Goal: Complete application form

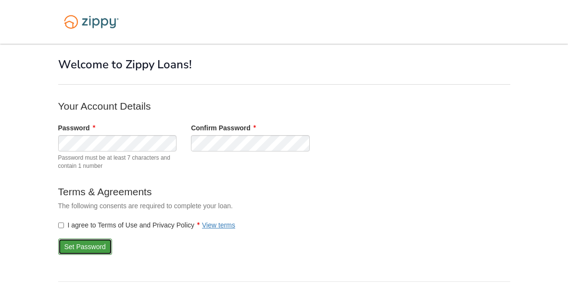
click at [94, 244] on button "Set Password" at bounding box center [85, 247] width 54 height 16
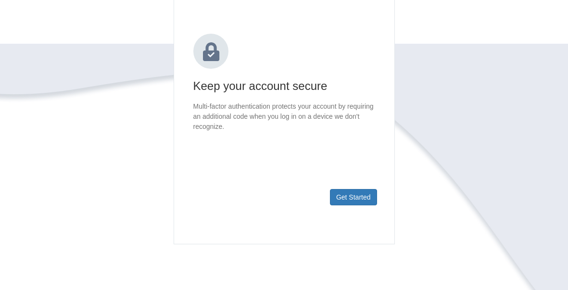
scroll to position [108, 0]
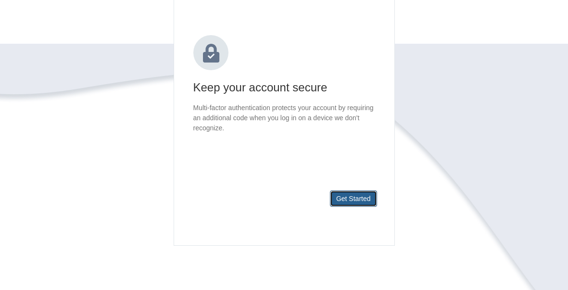
click at [355, 199] on button "Get Started" at bounding box center [353, 199] width 47 height 16
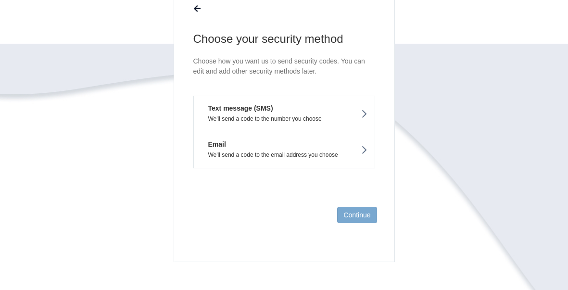
scroll to position [86, 0]
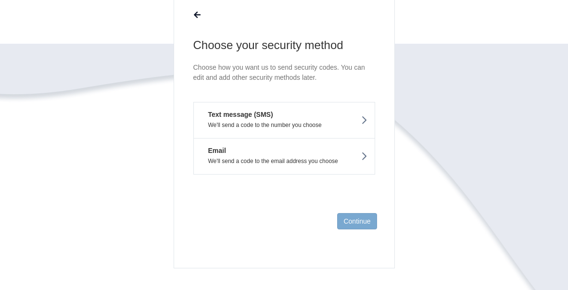
click at [328, 124] on p "We'll send a code to the number you choose" at bounding box center [284, 125] width 167 height 7
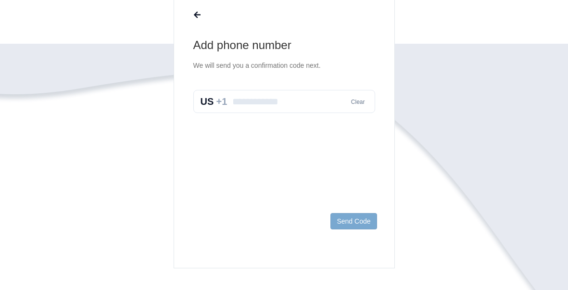
click at [255, 106] on input "text" at bounding box center [284, 101] width 182 height 23
type input "**********"
click at [360, 222] on button "Send Code" at bounding box center [354, 221] width 46 height 16
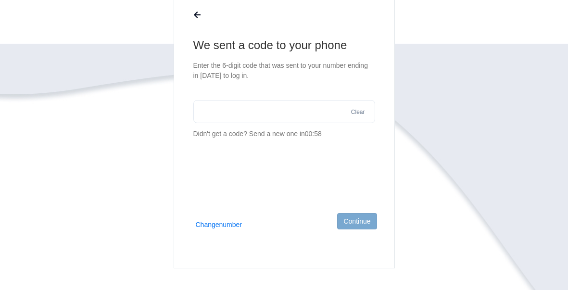
click at [257, 113] on input "text" at bounding box center [284, 111] width 182 height 23
type input "******"
click at [365, 225] on button "Continue" at bounding box center [356, 221] width 39 height 16
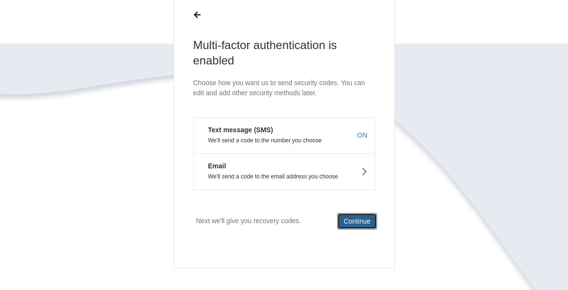
click at [360, 226] on button "Continue" at bounding box center [356, 221] width 39 height 16
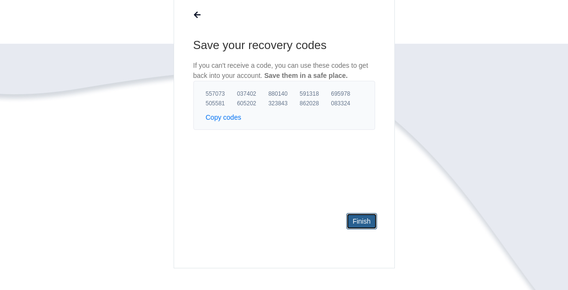
click at [361, 221] on link "Finish" at bounding box center [362, 221] width 30 height 16
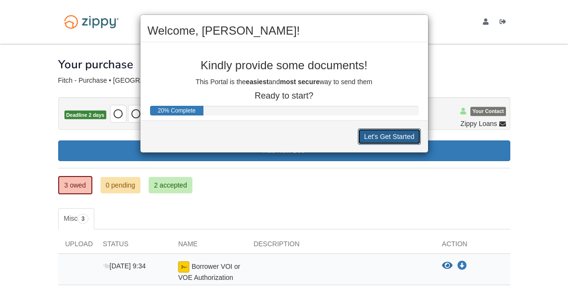
click at [380, 140] on button "Let's Get Started" at bounding box center [389, 137] width 63 height 16
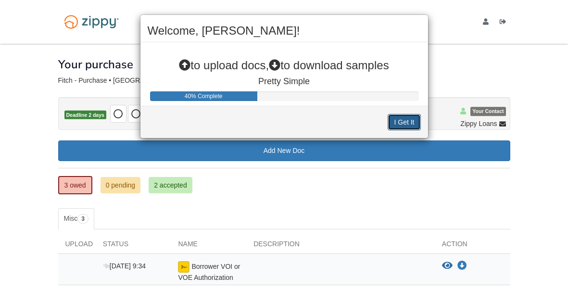
click at [397, 121] on button "I Get It" at bounding box center [404, 122] width 33 height 16
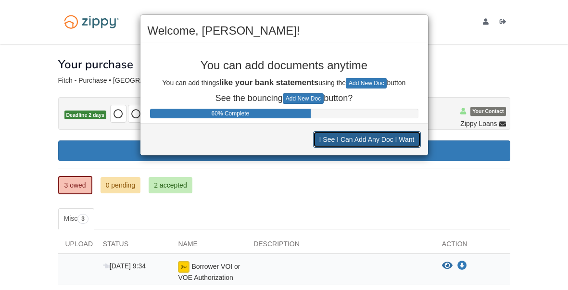
click at [384, 143] on button "I See I Can Add Any Doc I Want" at bounding box center [367, 139] width 108 height 16
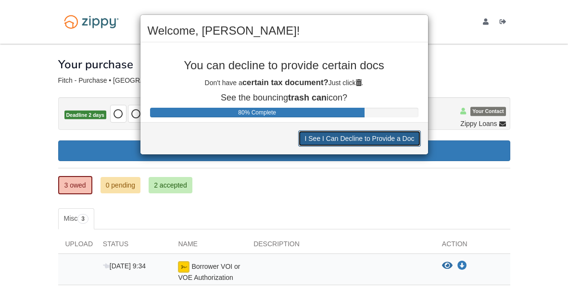
click at [383, 144] on button "I See I Can Decline to Provide a Doc" at bounding box center [359, 138] width 122 height 16
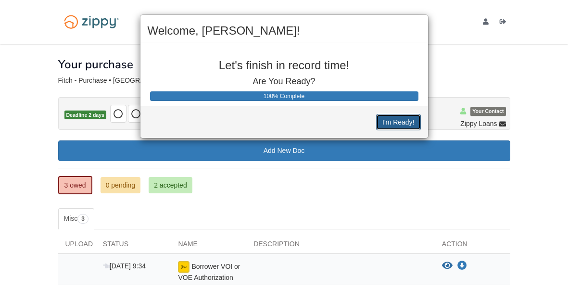
click at [399, 116] on button "I'm Ready!" at bounding box center [398, 122] width 44 height 16
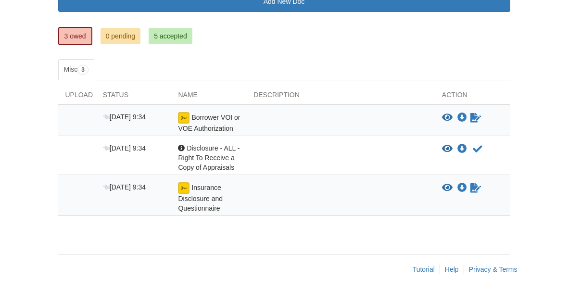
scroll to position [148, 0]
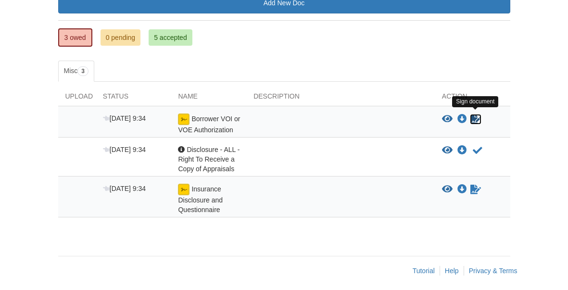
click at [473, 118] on icon "Sign Form" at bounding box center [476, 120] width 11 height 10
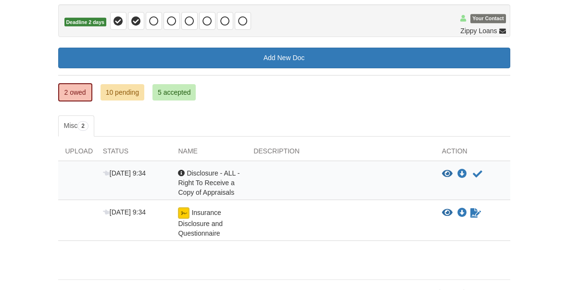
scroll to position [91, 0]
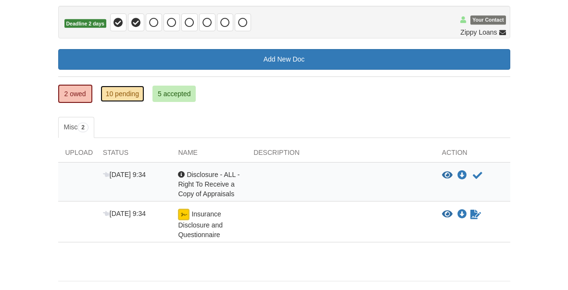
click at [119, 97] on link "10 pending" at bounding box center [123, 94] width 44 height 16
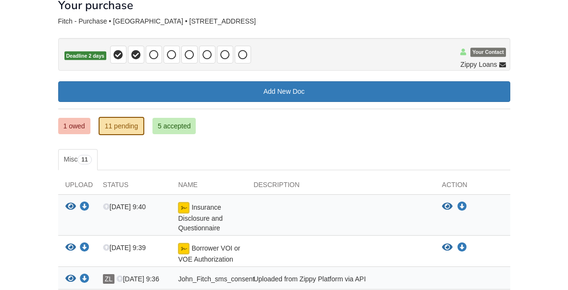
scroll to position [51, 0]
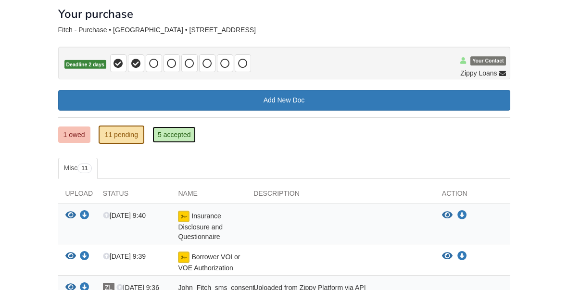
click at [177, 138] on link "5 accepted" at bounding box center [175, 135] width 44 height 16
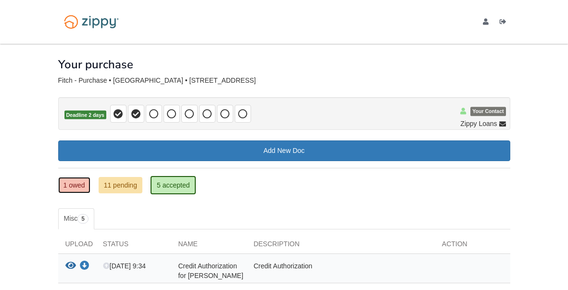
click at [80, 181] on link "1 owed" at bounding box center [74, 185] width 32 height 16
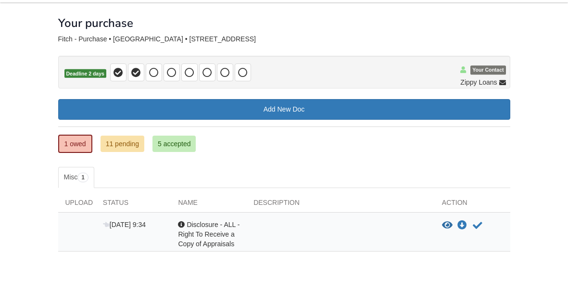
scroll to position [35, 0]
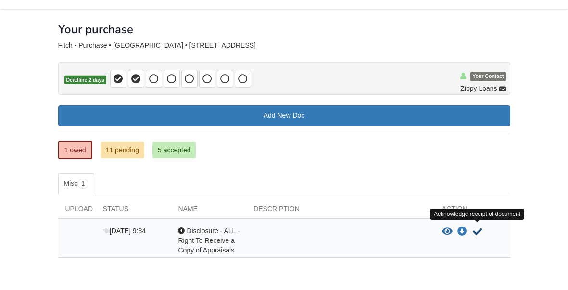
click at [480, 230] on icon "Acknowledge receipt of document" at bounding box center [478, 232] width 10 height 10
